Goal: Information Seeking & Learning: Learn about a topic

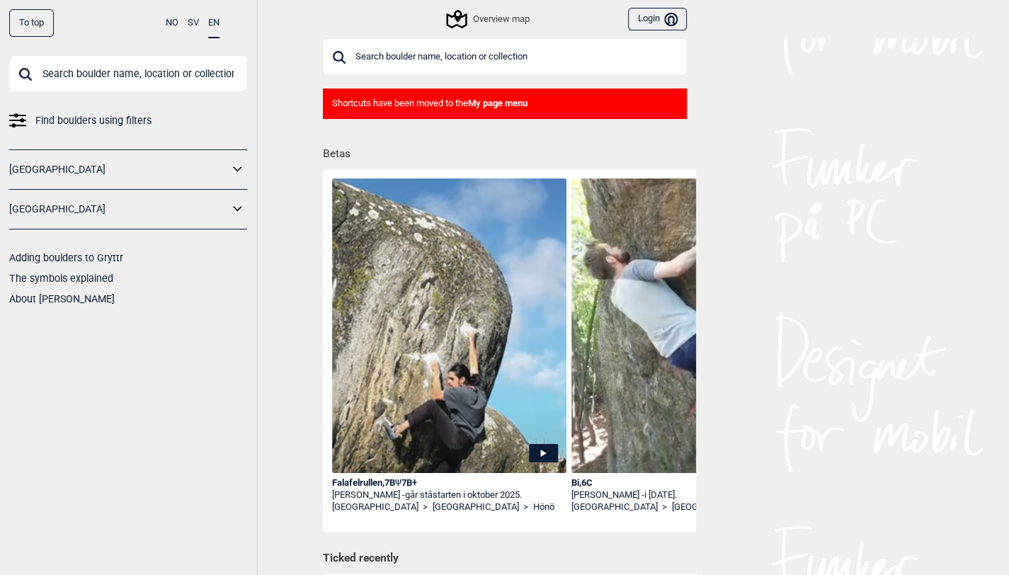
click at [547, 58] on input "text" at bounding box center [505, 56] width 364 height 37
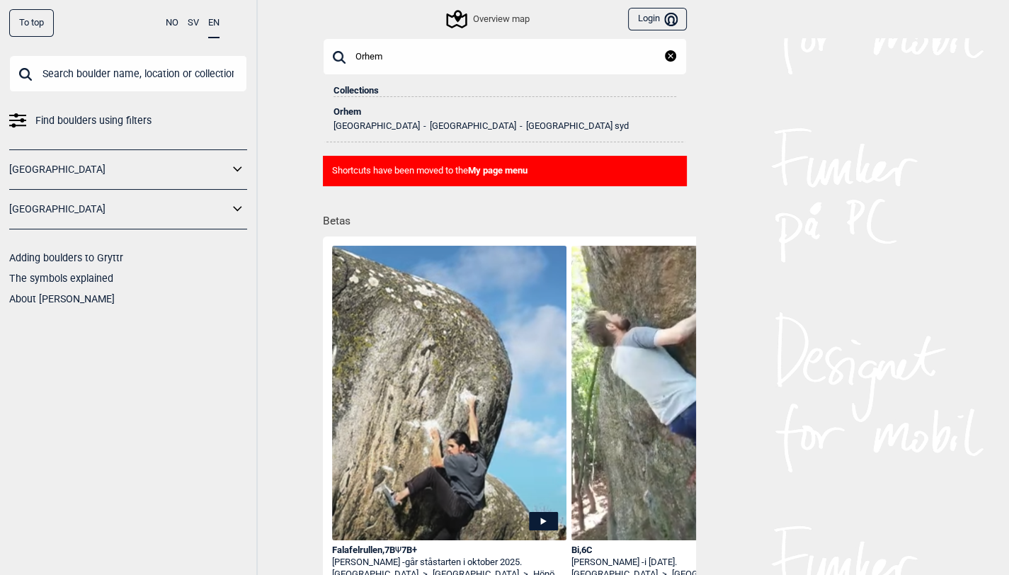
type input "Orhem"
click at [344, 110] on div "Orhem" at bounding box center [505, 112] width 343 height 10
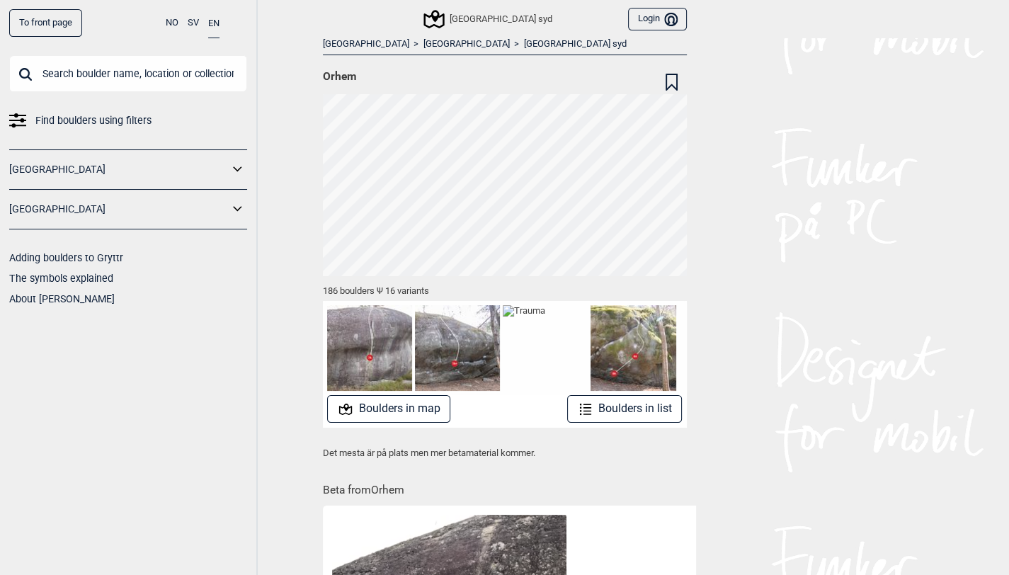
click at [524, 43] on link "Stockholm syd" at bounding box center [575, 44] width 103 height 12
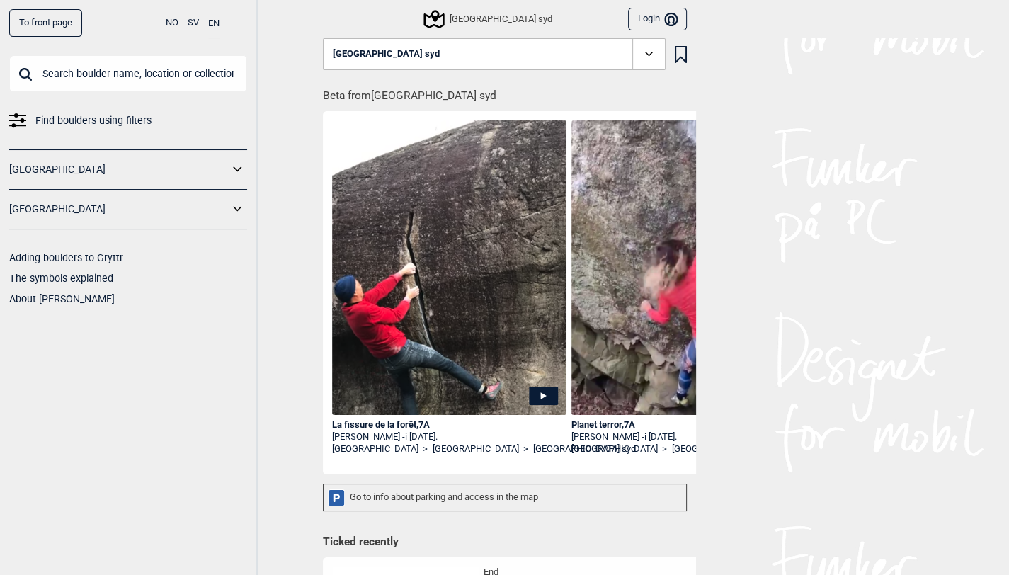
click at [444, 17] on icon at bounding box center [434, 19] width 21 height 18
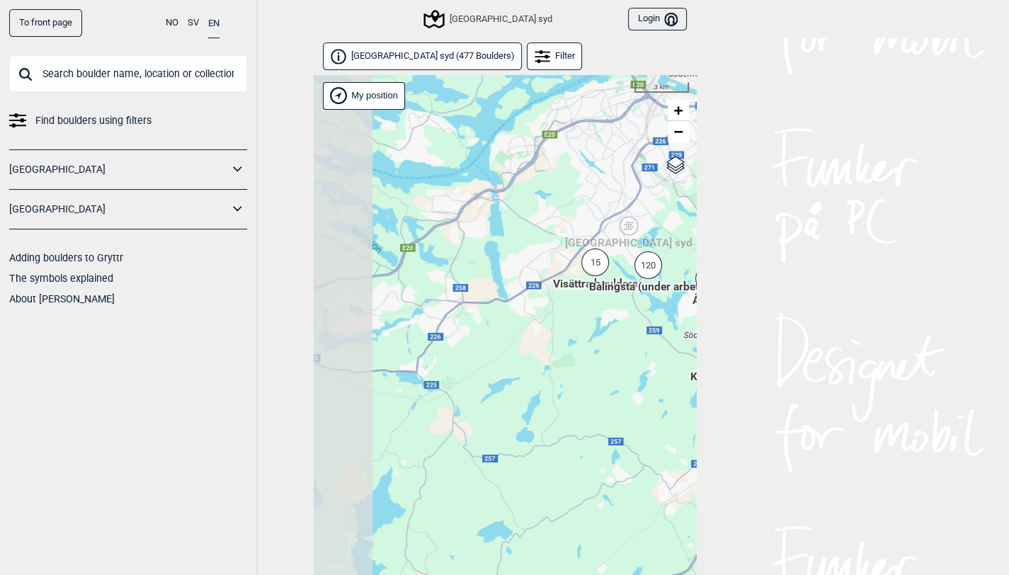
drag, startPoint x: 511, startPoint y: 467, endPoint x: 698, endPoint y: 383, distance: 205.5
click at [698, 383] on div "To front page NO SV EN Find boulders using filters Norge Sverige Adding boulder…" at bounding box center [504, 287] width 1009 height 575
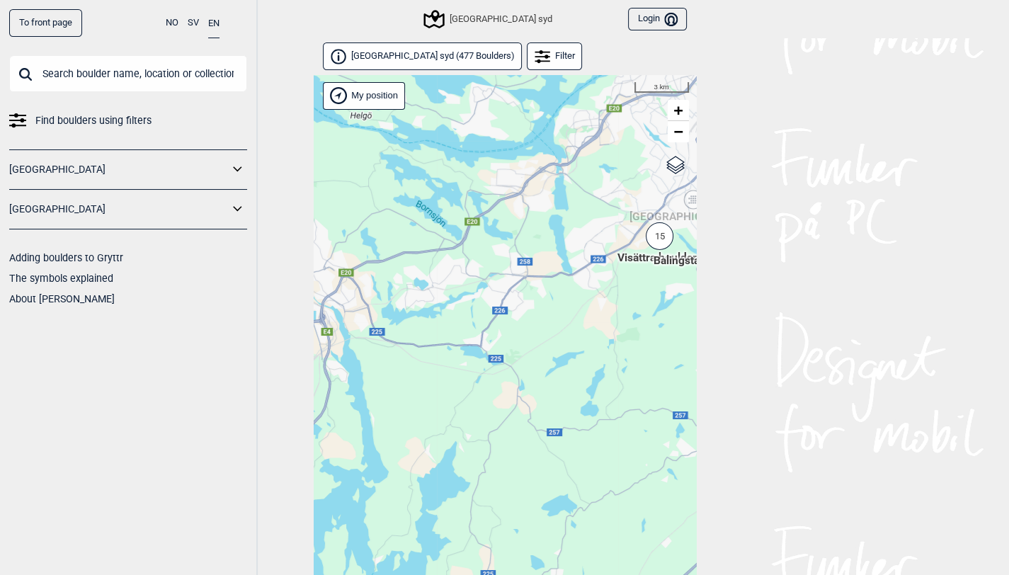
drag, startPoint x: 511, startPoint y: 464, endPoint x: 575, endPoint y: 438, distance: 69.6
click at [575, 438] on div "Hallingdal Stange Buskerud syd Oslo og omegn Follo Østfold Drammen/Asker Vestfo…" at bounding box center [505, 343] width 382 height 537
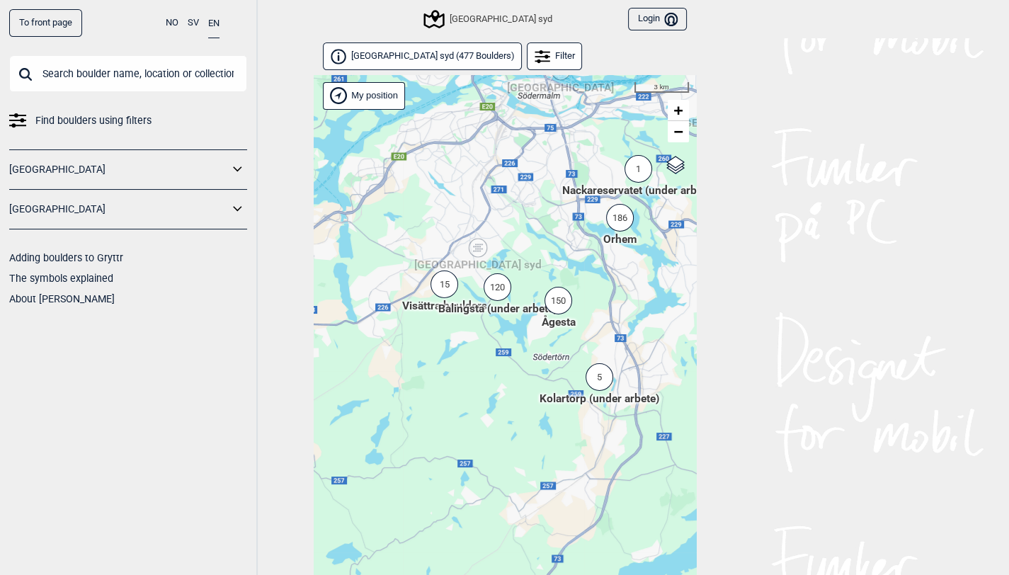
drag, startPoint x: 632, startPoint y: 341, endPoint x: 414, endPoint y: 389, distance: 222.7
click at [414, 389] on div "Hallingdal Stange Buskerud syd Oslo og omegn Follo Østfold Drammen/Asker Vestfo…" at bounding box center [505, 343] width 382 height 537
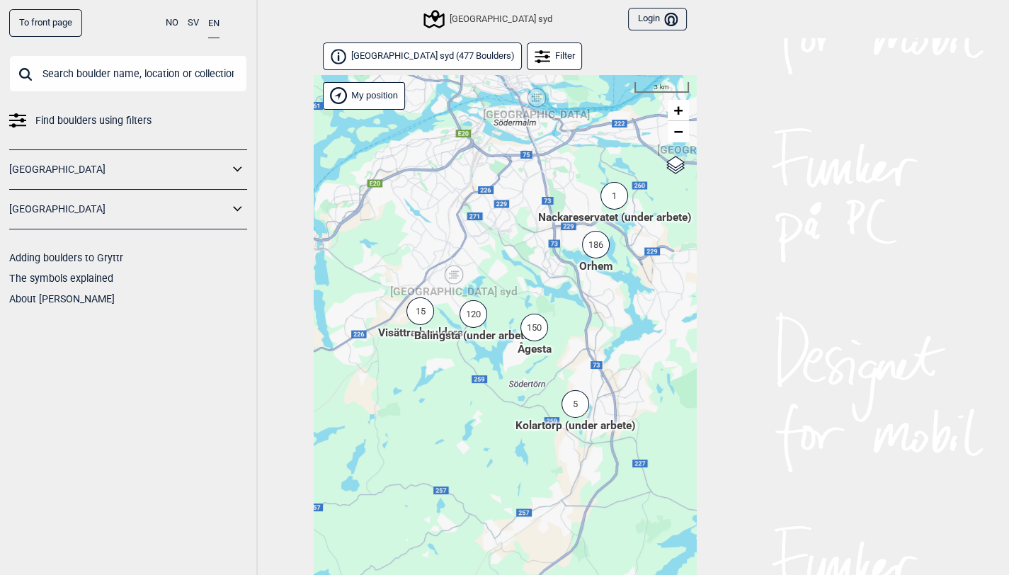
drag, startPoint x: 496, startPoint y: 392, endPoint x: 474, endPoint y: 419, distance: 34.2
click at [474, 419] on div "Hallingdal Stange Buskerud syd Oslo og omegn Follo Østfold Drammen/Asker Vestfo…" at bounding box center [505, 343] width 382 height 537
click at [420, 311] on div "15" at bounding box center [421, 311] width 28 height 28
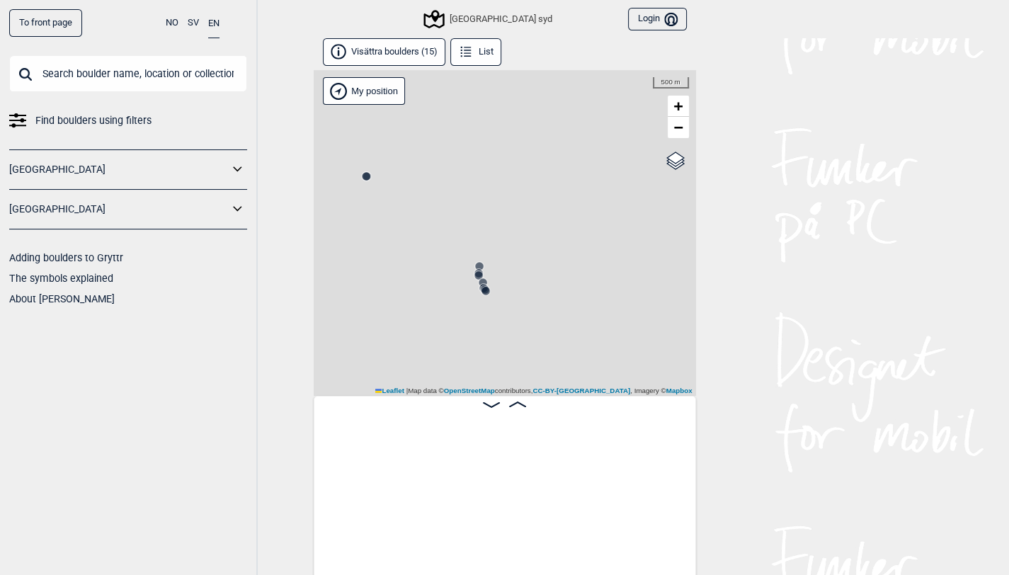
scroll to position [0, 110]
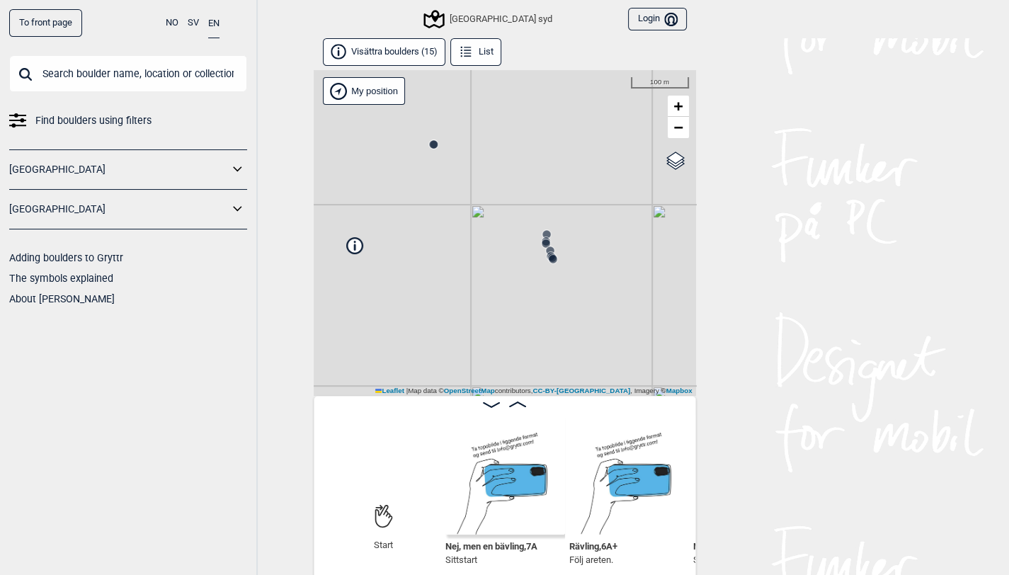
drag, startPoint x: 514, startPoint y: 339, endPoint x: 582, endPoint y: 307, distance: 74.5
click at [582, 307] on div "Christers väggar Stockholm syd My position 100 m + − OpenStreetMap Google satel…" at bounding box center [505, 233] width 382 height 326
drag, startPoint x: 533, startPoint y: 300, endPoint x: 357, endPoint y: 385, distance: 194.8
click at [357, 387] on div "Christers väggar Stockholm syd My position 50 m + − OpenStreetMap Google satell…" at bounding box center [505, 233] width 382 height 326
click at [481, 242] on circle at bounding box center [483, 242] width 8 height 8
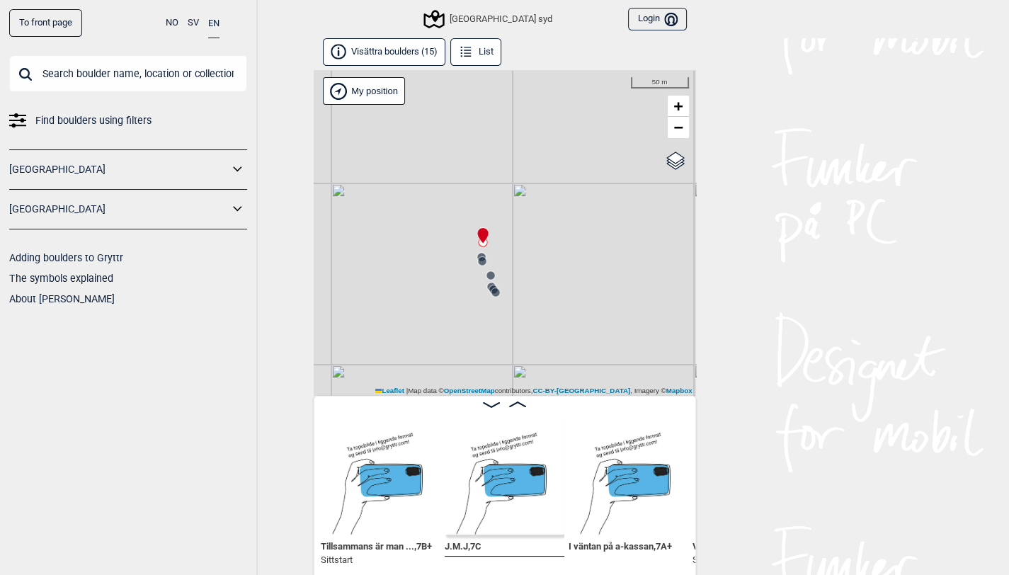
scroll to position [7, 0]
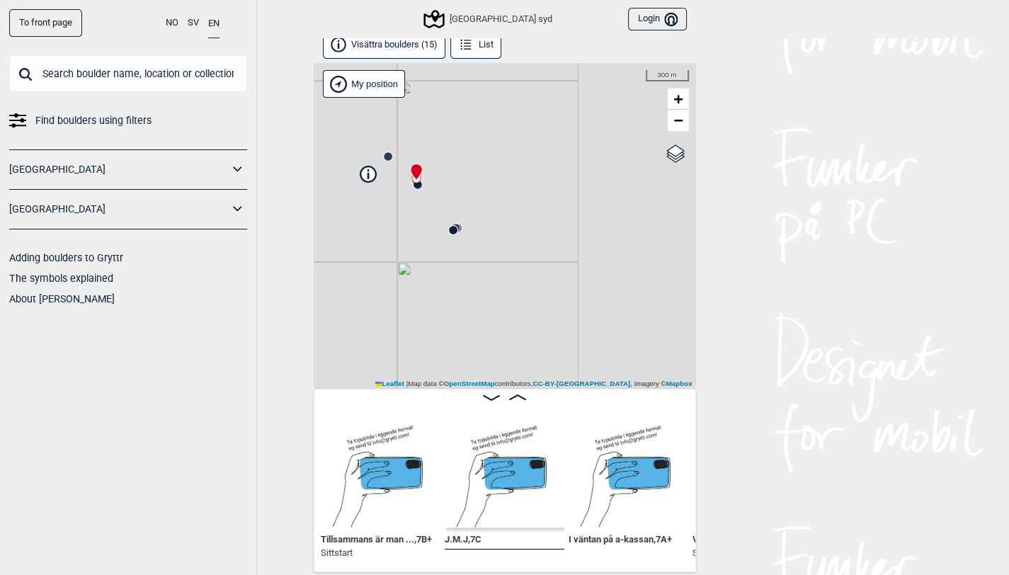
drag, startPoint x: 576, startPoint y: 342, endPoint x: 439, endPoint y: 280, distance: 150.2
click at [439, 280] on div "Christers väggar Stockholm syd My position 300 m + − OpenStreetMap Google satel…" at bounding box center [505, 226] width 382 height 326
drag, startPoint x: 528, startPoint y: 133, endPoint x: 604, endPoint y: 262, distance: 149.5
click at [604, 262] on div "Christers väggar Stockholm syd My position 100 m + − OpenStreetMap Google satel…" at bounding box center [505, 226] width 382 height 326
drag, startPoint x: 513, startPoint y: 248, endPoint x: 639, endPoint y: 346, distance: 159.5
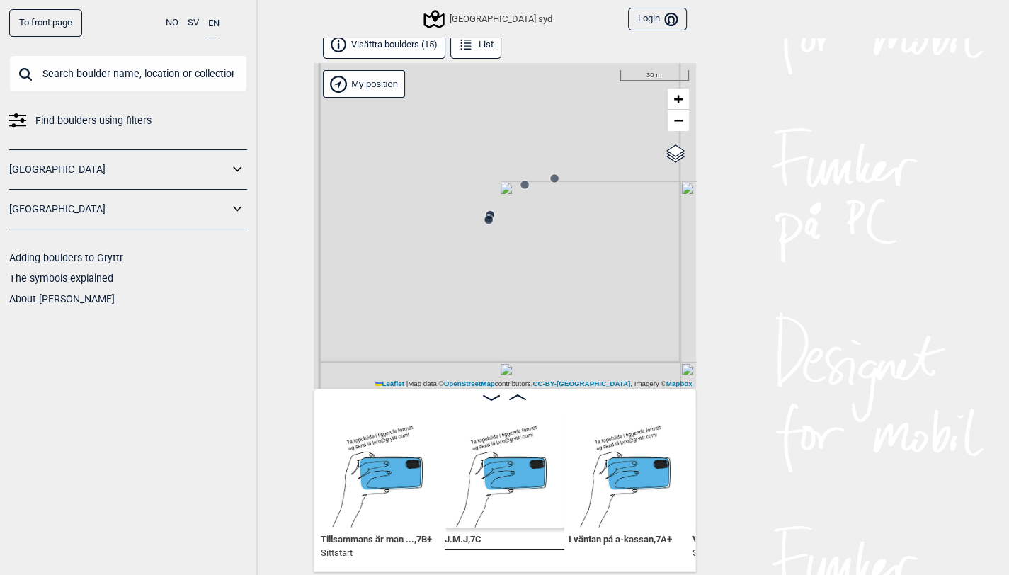
click at [662, 356] on div "Christers väggar Stockholm syd My position 30 m + − OpenStreetMap Google satell…" at bounding box center [505, 226] width 382 height 326
click at [525, 191] on circle at bounding box center [527, 190] width 8 height 8
click at [557, 184] on circle at bounding box center [556, 184] width 8 height 8
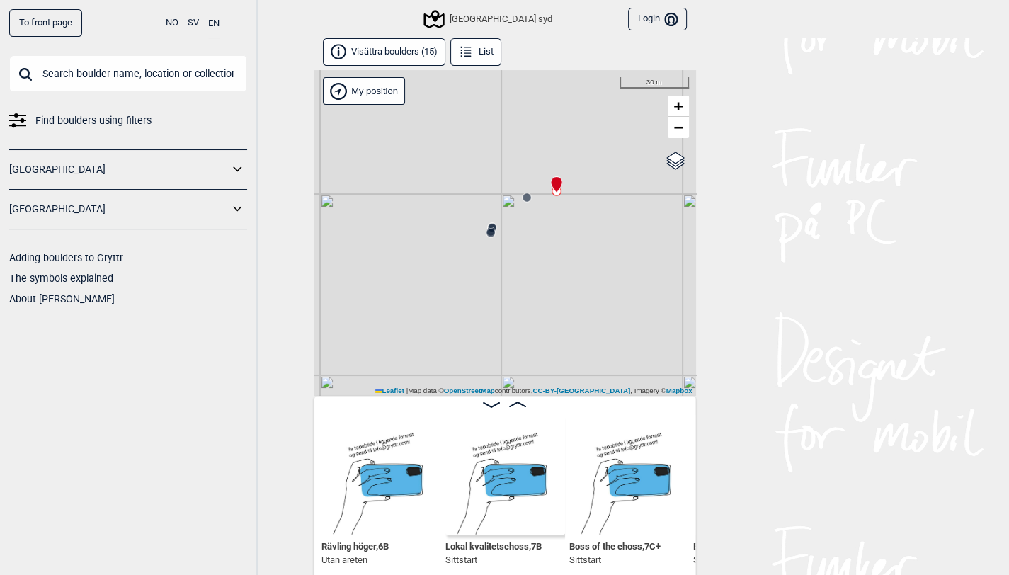
click at [527, 197] on circle at bounding box center [527, 197] width 8 height 8
drag, startPoint x: 530, startPoint y: 274, endPoint x: 482, endPoint y: 299, distance: 54.2
click at [482, 299] on div "Christers väggar Stockholm syd My position 5 m + − OpenStreetMap Google satelli…" at bounding box center [505, 233] width 382 height 326
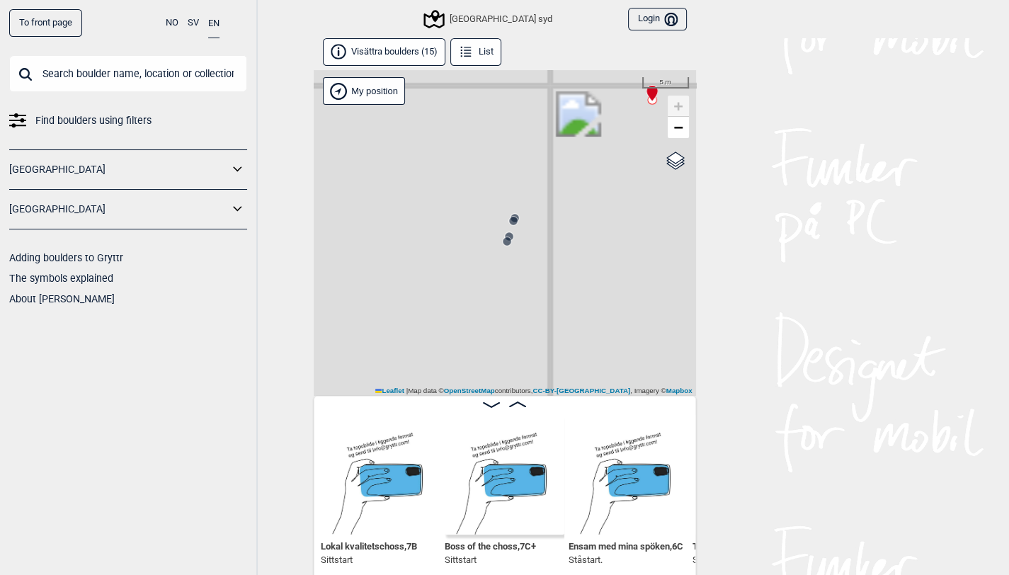
click at [504, 242] on circle at bounding box center [507, 241] width 8 height 8
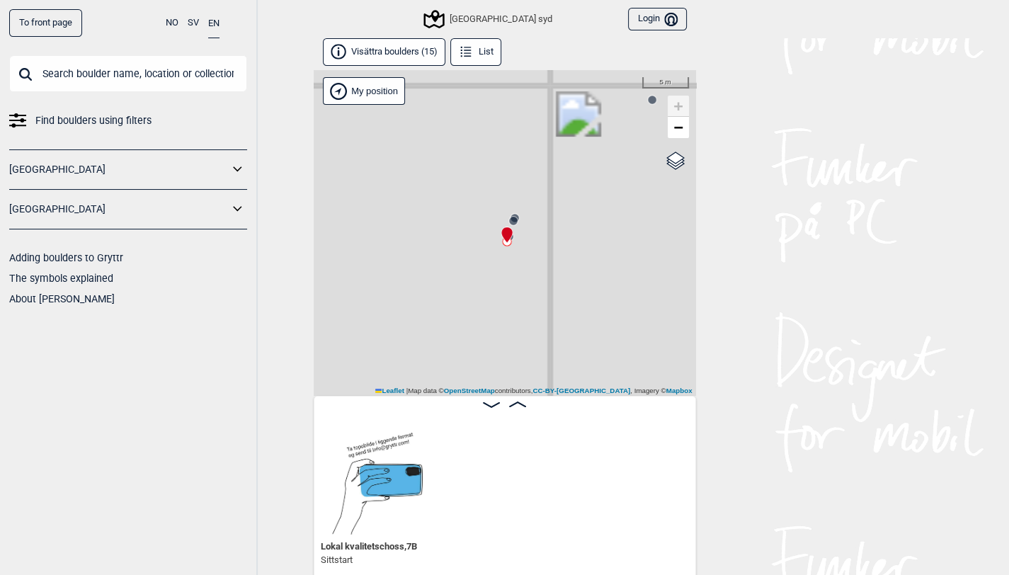
scroll to position [0, 359]
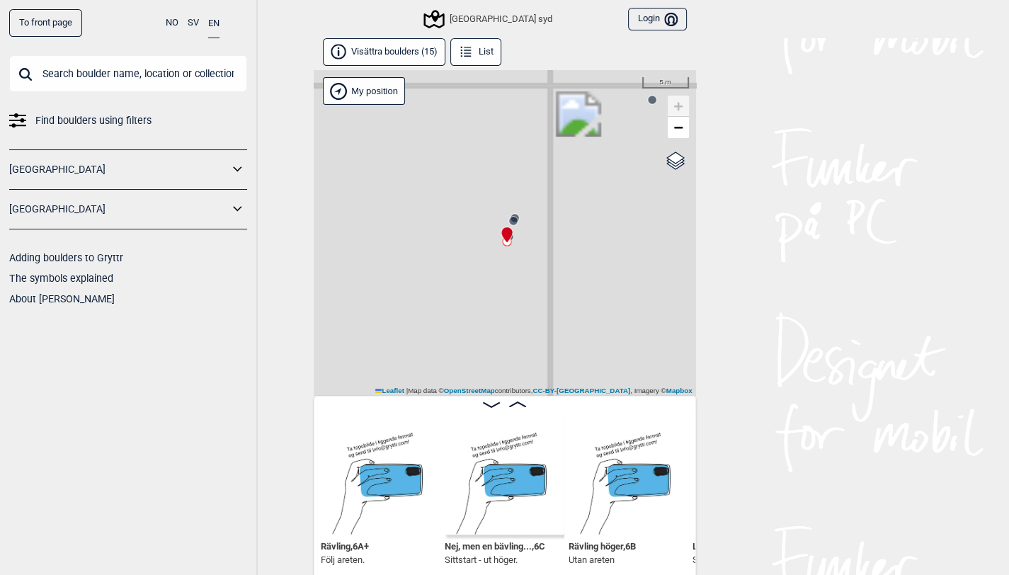
click at [511, 219] on circle at bounding box center [513, 221] width 8 height 8
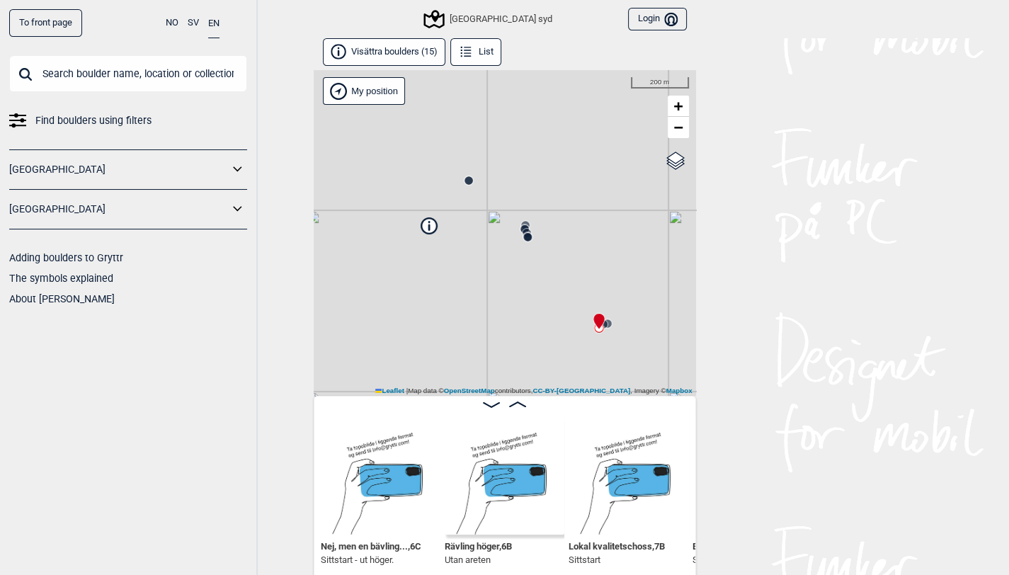
drag, startPoint x: 498, startPoint y: 222, endPoint x: 556, endPoint y: 281, distance: 82.6
click at [556, 281] on div "Christers väggar Stockholm syd My position 200 m + − OpenStreetMap Google satel…" at bounding box center [505, 233] width 382 height 326
drag, startPoint x: 492, startPoint y: 186, endPoint x: 521, endPoint y: 327, distance: 143.8
click at [521, 330] on div "Christers väggar Stockholm syd My position 50 m + − OpenStreetMap Google satell…" at bounding box center [505, 233] width 382 height 326
drag, startPoint x: 490, startPoint y: 215, endPoint x: 471, endPoint y: 315, distance: 102.4
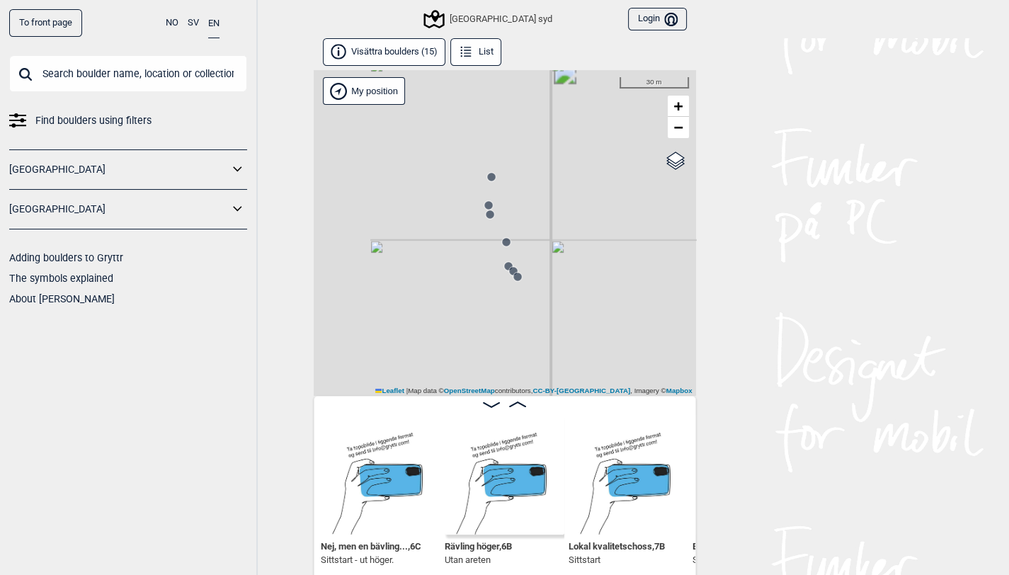
click at [471, 315] on div "Christers väggar Stockholm syd My position 30 m + − OpenStreetMap Google satell…" at bounding box center [505, 233] width 382 height 326
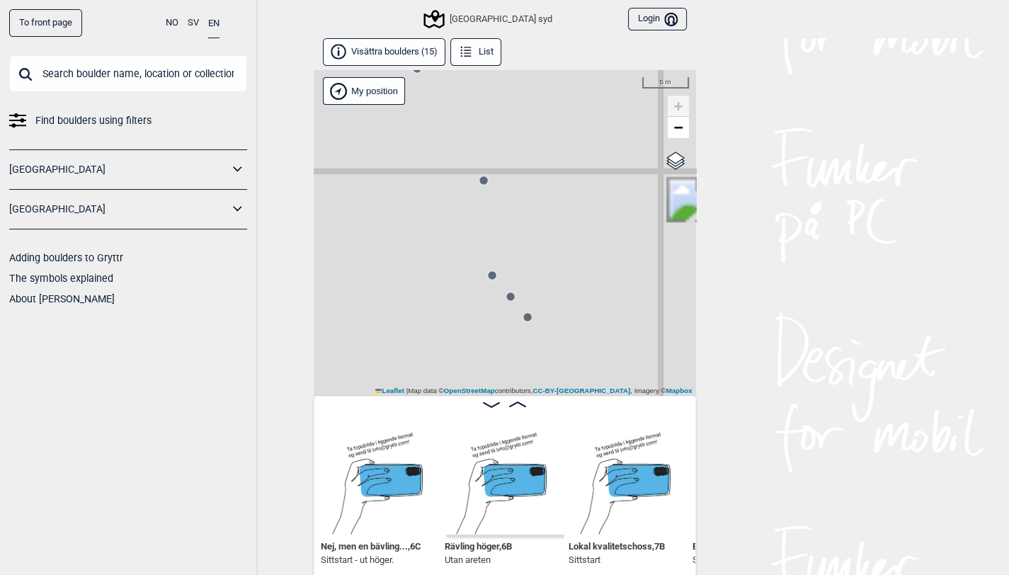
drag, startPoint x: 477, startPoint y: 246, endPoint x: 402, endPoint y: 390, distance: 161.6
click at [402, 390] on div "Christers väggar Stockholm syd My position 5 m + − OpenStreetMap Google satelli…" at bounding box center [505, 233] width 382 height 326
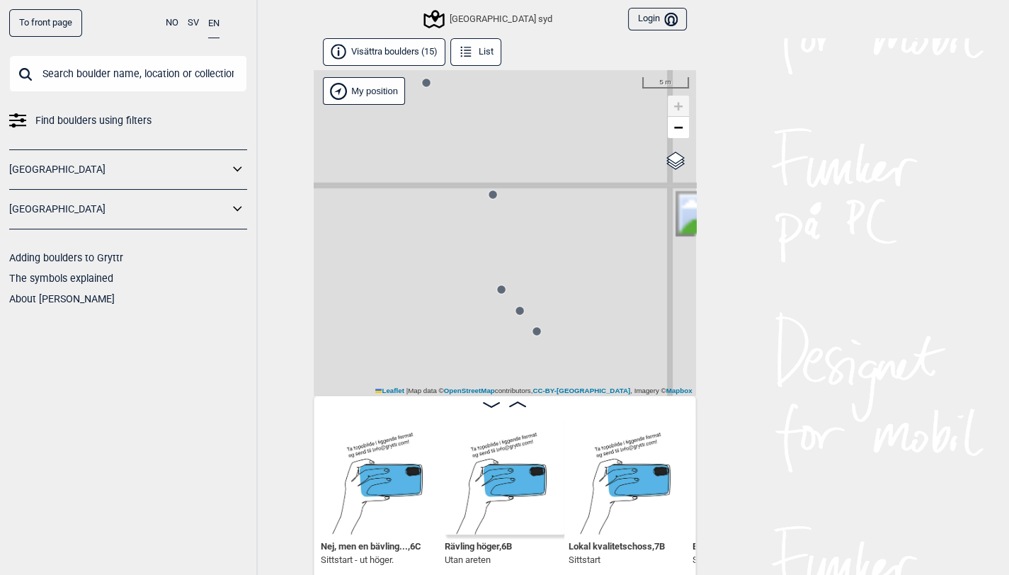
click at [490, 192] on circle at bounding box center [493, 195] width 8 height 8
click at [504, 295] on div "Christers väggar Stockholm syd My position 5 m + − OpenStreetMap Google satelli…" at bounding box center [505, 233] width 382 height 326
click at [499, 290] on circle at bounding box center [501, 289] width 8 height 8
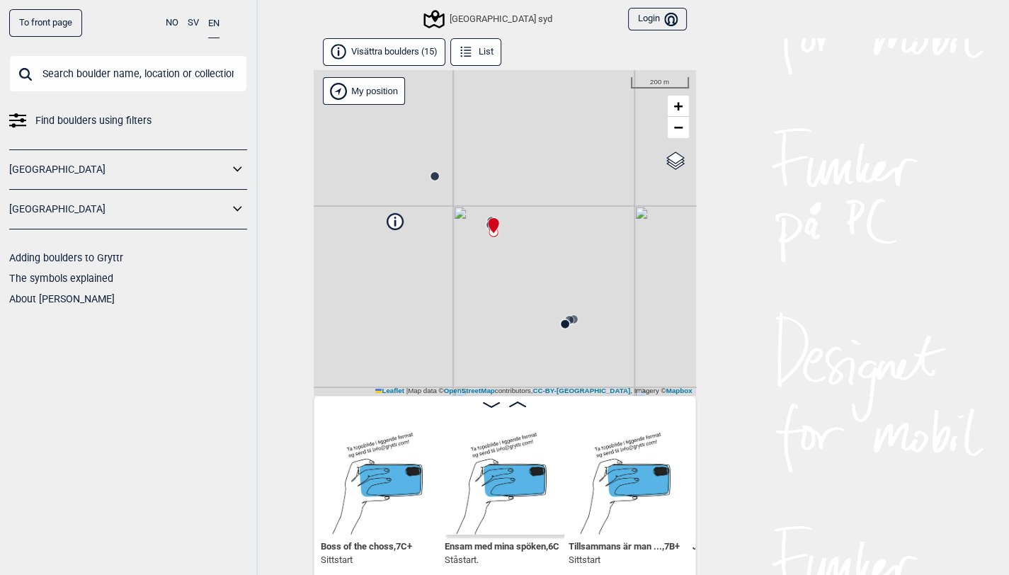
drag, startPoint x: 535, startPoint y: 302, endPoint x: 618, endPoint y: 254, distance: 95.2
click at [618, 254] on div "Christers väggar Stockholm syd My position 200 m + − OpenStreetMap Google satel…" at bounding box center [505, 233] width 382 height 326
drag, startPoint x: 416, startPoint y: 297, endPoint x: 423, endPoint y: 268, distance: 29.0
click at [423, 268] on div "Christers väggar Stockholm syd My position 300 m + − OpenStreetMap Google satel…" at bounding box center [505, 233] width 382 height 326
drag, startPoint x: 363, startPoint y: 276, endPoint x: 391, endPoint y: 254, distance: 35.3
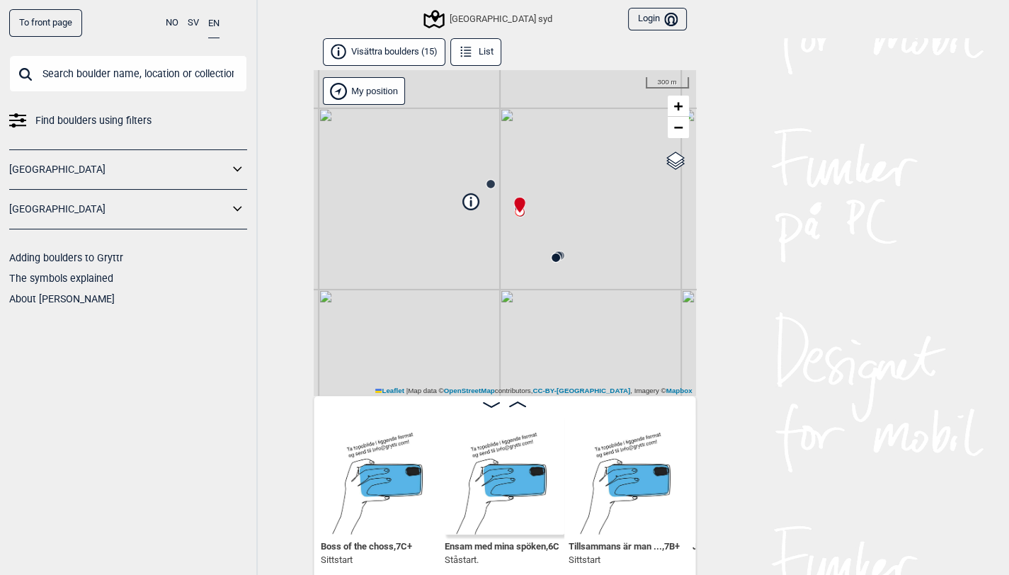
click at [391, 254] on div "Christers väggar Stockholm syd My position 300 m + − OpenStreetMap Google satel…" at bounding box center [505, 233] width 382 height 326
click at [479, 115] on circle at bounding box center [482, 114] width 8 height 8
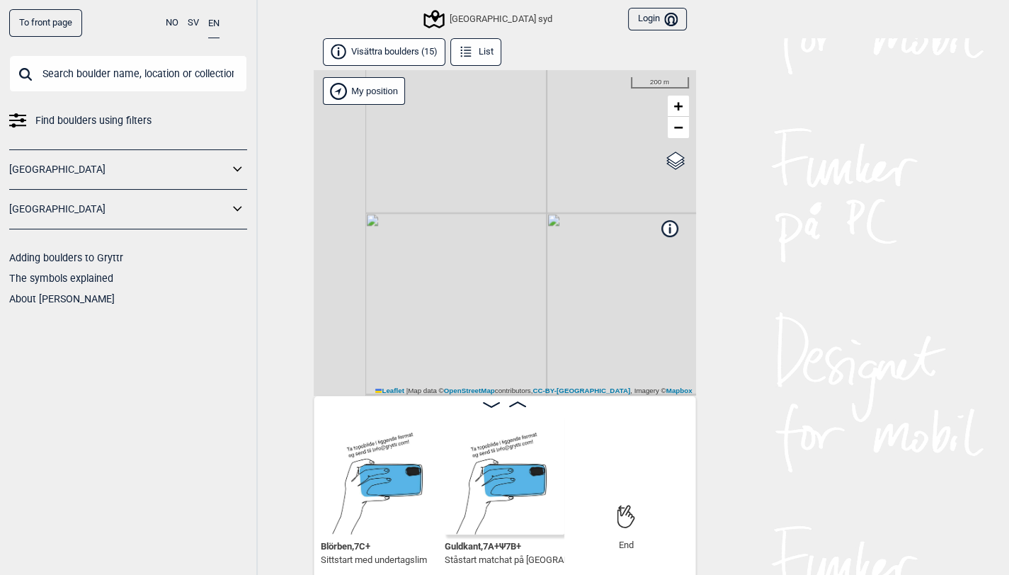
drag, startPoint x: 399, startPoint y: 251, endPoint x: 629, endPoint y: 263, distance: 230.5
click at [629, 263] on div "Christers väggar Stockholm syd My position 200 m + − OpenStreetMap Google satel…" at bounding box center [505, 233] width 382 height 326
drag, startPoint x: 496, startPoint y: 266, endPoint x: 472, endPoint y: 276, distance: 26.0
click at [472, 276] on div "Christers väggar Stockholm syd My position 500 m + − OpenStreetMap Google satel…" at bounding box center [505, 233] width 382 height 326
drag, startPoint x: 518, startPoint y: 201, endPoint x: 552, endPoint y: 161, distance: 52.7
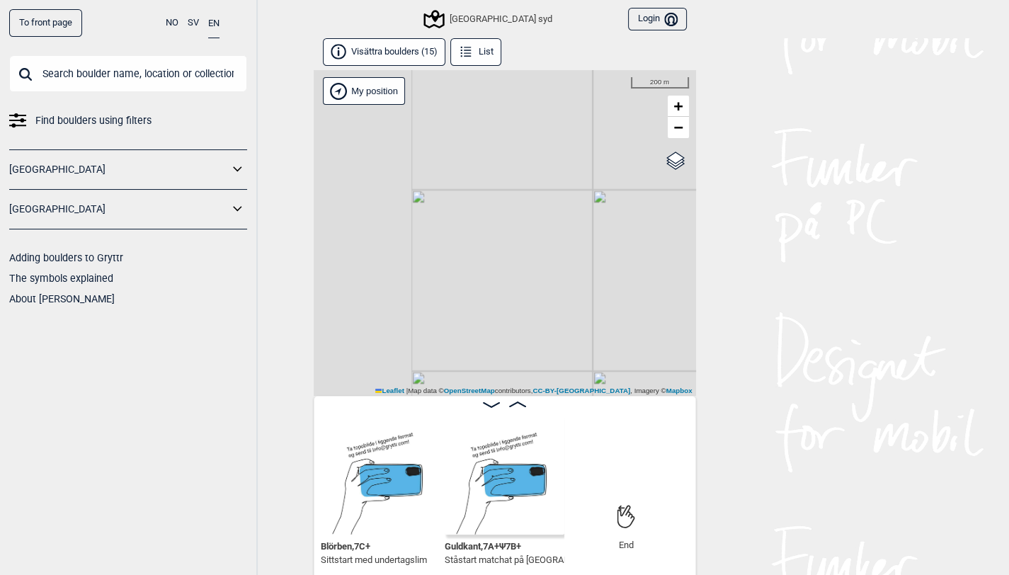
click at [552, 161] on div "Christers väggar Stockholm syd My position 200 m + − OpenStreetMap Google satel…" at bounding box center [505, 233] width 382 height 326
drag, startPoint x: 442, startPoint y: 293, endPoint x: 619, endPoint y: 203, distance: 198.3
click at [619, 203] on div "Christers väggar Stockholm syd My position 200 m + − OpenStreetMap Google satel…" at bounding box center [505, 233] width 382 height 326
drag, startPoint x: 619, startPoint y: 246, endPoint x: 343, endPoint y: 283, distance: 278.7
click at [344, 283] on div "Christers väggar Stockholm syd My position 500 m + − OpenStreetMap Google satel…" at bounding box center [505, 233] width 382 height 326
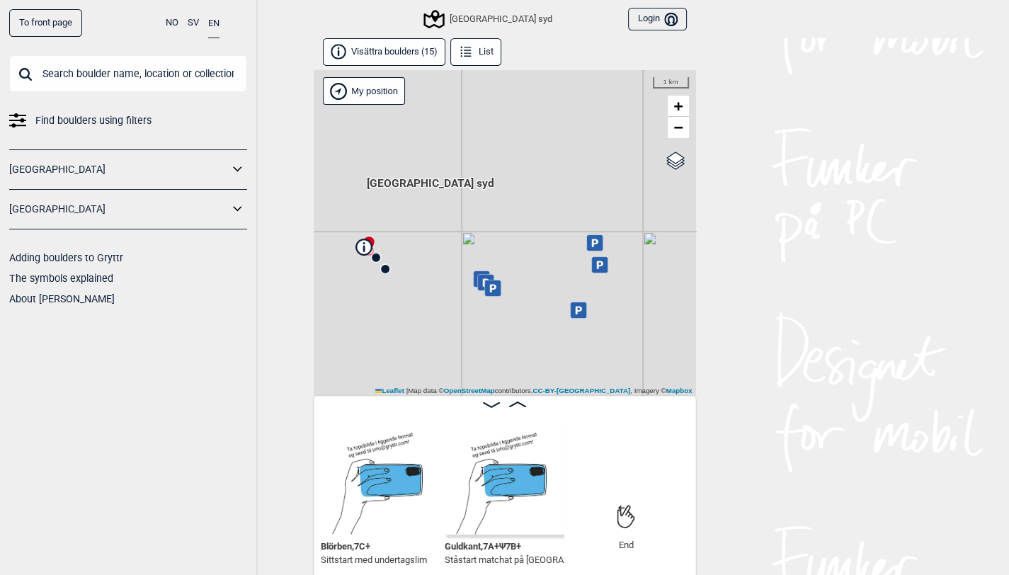
drag, startPoint x: 518, startPoint y: 285, endPoint x: 478, endPoint y: 277, distance: 41.3
click at [478, 277] on icon at bounding box center [485, 282] width 16 height 16
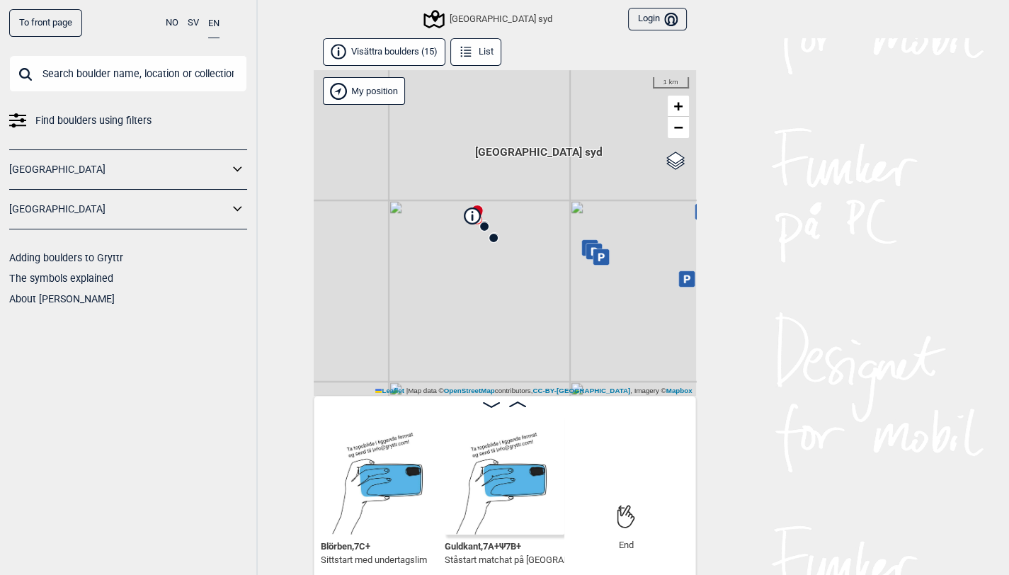
drag, startPoint x: 588, startPoint y: 266, endPoint x: 491, endPoint y: 335, distance: 118.9
click at [491, 335] on div "Christers väggar Stockholm syd My position 1 km + − OpenStreetMap Google satell…" at bounding box center [505, 233] width 382 height 326
drag, startPoint x: 532, startPoint y: 234, endPoint x: 552, endPoint y: 291, distance: 60.3
click at [552, 291] on div "Christers väggar Stockholm syd My position 500 m + − OpenStreetMap Google satel…" at bounding box center [505, 233] width 382 height 326
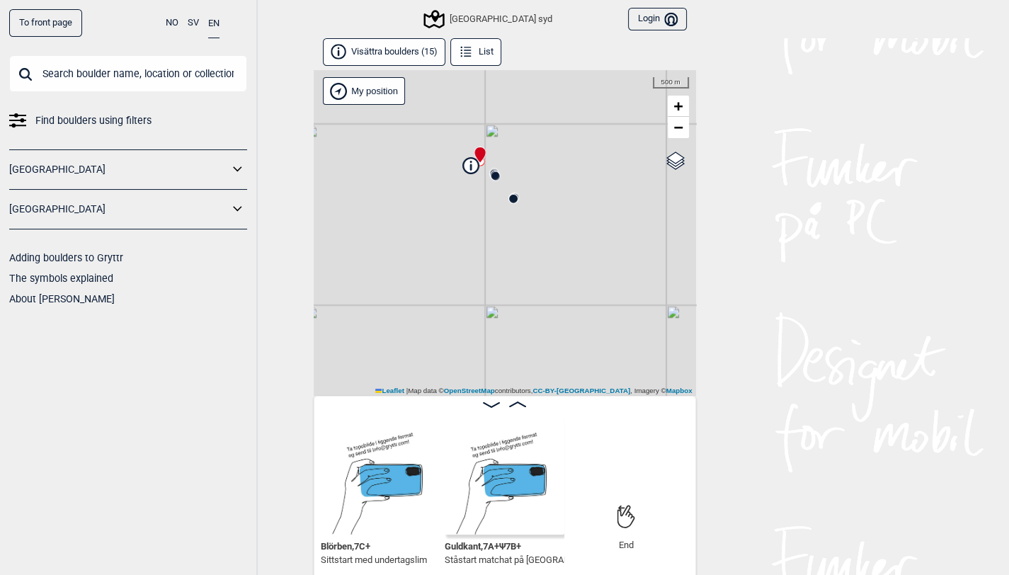
click at [448, 21] on icon at bounding box center [434, 19] width 27 height 27
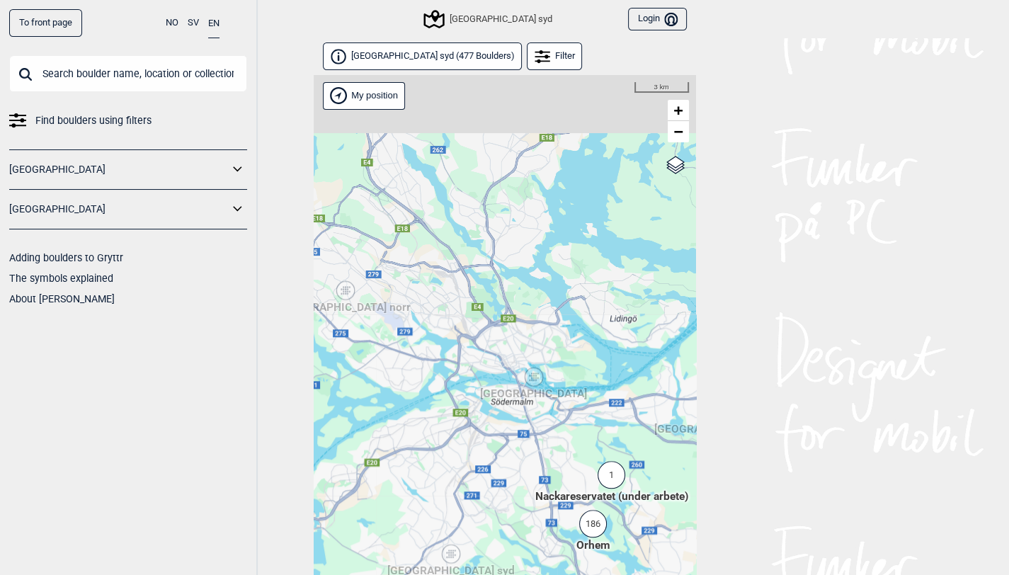
drag, startPoint x: 511, startPoint y: 149, endPoint x: 510, endPoint y: 416, distance: 267.7
click at [510, 416] on div "Hallingdal Stange Buskerud syd Oslo og omegn Follo Østfold Drammen/Asker Vestfo…" at bounding box center [505, 343] width 382 height 537
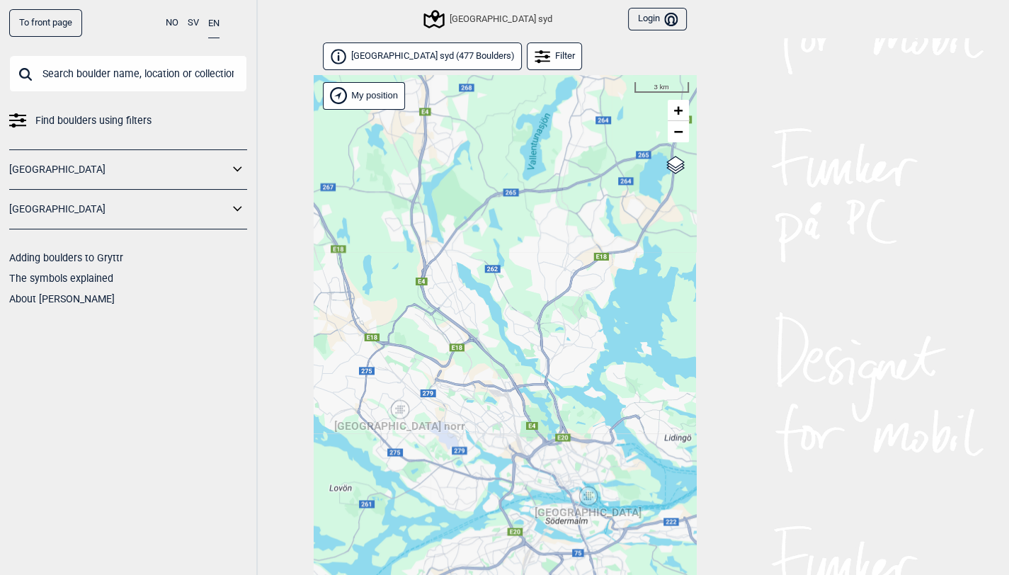
drag, startPoint x: 480, startPoint y: 373, endPoint x: 535, endPoint y: 483, distance: 122.9
click at [535, 483] on div "Hallingdal Stange Buskerud syd Oslo og omegn Follo Østfold Drammen/Asker Vestfo…" at bounding box center [505, 343] width 382 height 537
click at [346, 100] on icon at bounding box center [338, 95] width 17 height 17
